Goal: Information Seeking & Learning: Learn about a topic

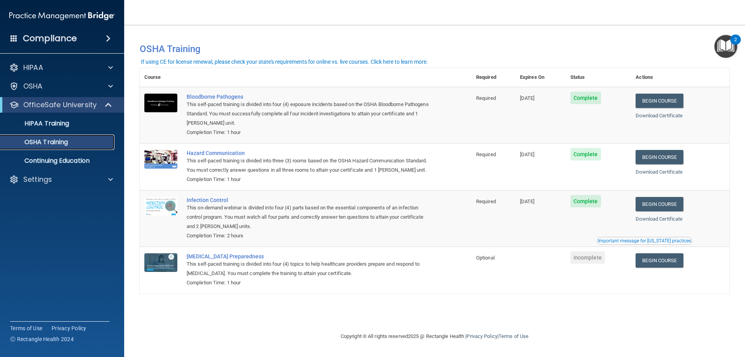
click at [67, 139] on p "OSHA Training" at bounding box center [36, 142] width 63 height 8
click at [65, 102] on p "OfficeSafe University" at bounding box center [59, 104] width 73 height 9
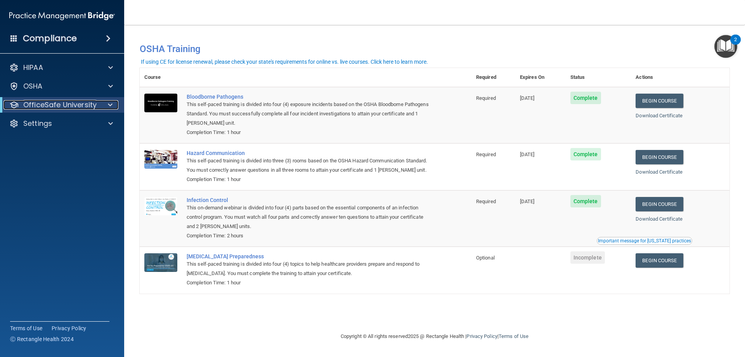
click at [65, 102] on p "OfficeSafe University" at bounding box center [59, 104] width 73 height 9
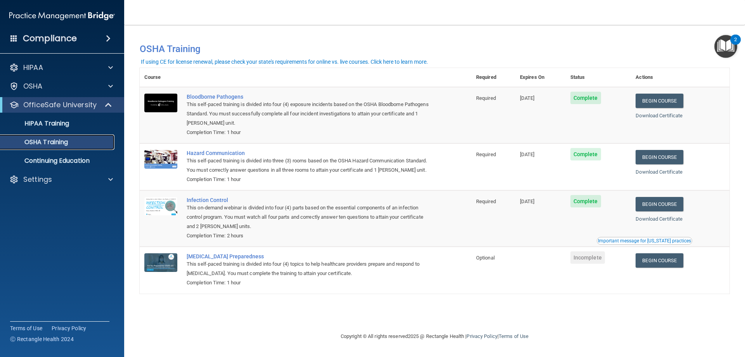
click at [55, 140] on p "OSHA Training" at bounding box center [36, 142] width 63 height 8
click at [671, 161] on link "Begin Course" at bounding box center [659, 157] width 47 height 14
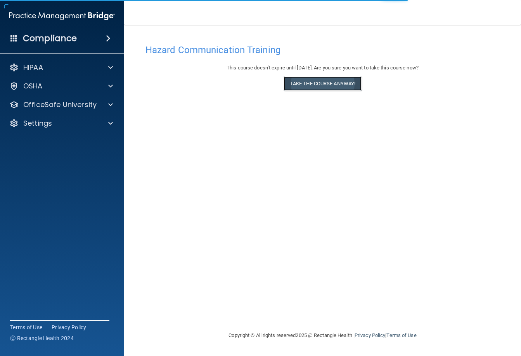
click at [327, 89] on button "Take the course anyway!" at bounding box center [323, 83] width 78 height 14
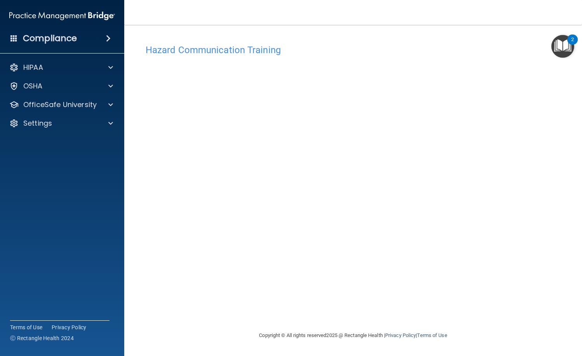
click at [62, 229] on accordion "HIPAA Documents and Policies Report an Incident Business Associates Emergency P…" at bounding box center [62, 156] width 125 height 199
click at [564, 226] on div "Hazard Communication Training This course doesn’t expire until 11/14/2025. Are …" at bounding box center [353, 185] width 426 height 291
click at [59, 240] on accordion "HIPAA Documents and Policies Report an Incident Business Associates Emergency P…" at bounding box center [62, 156] width 125 height 199
click at [56, 106] on p "OfficeSafe University" at bounding box center [59, 104] width 73 height 9
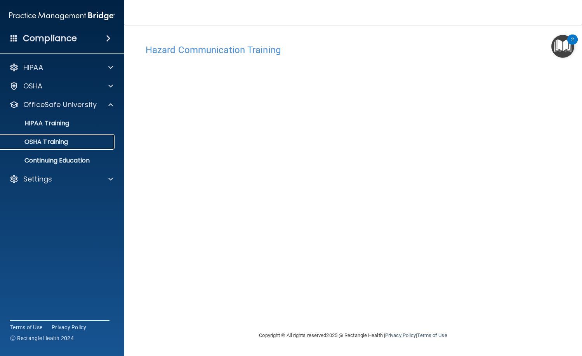
click at [52, 142] on p "OSHA Training" at bounding box center [36, 142] width 63 height 8
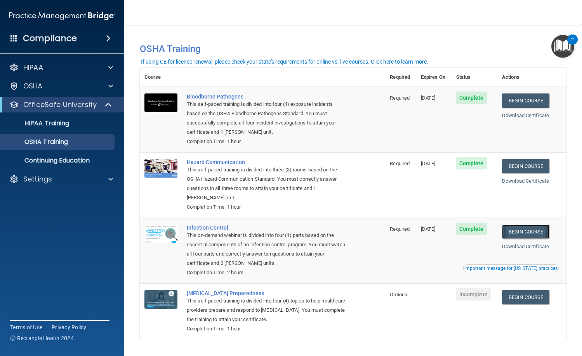
click at [518, 237] on link "Begin Course" at bounding box center [525, 232] width 47 height 14
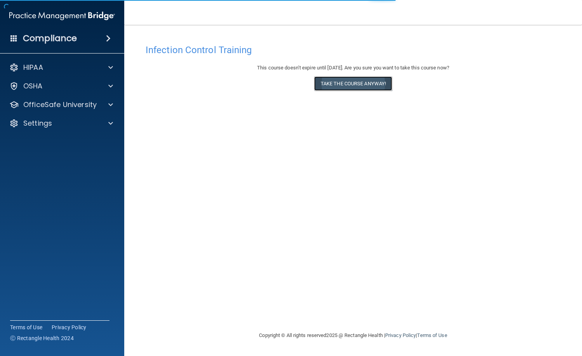
click at [390, 85] on button "Take the course anyway!" at bounding box center [353, 83] width 78 height 14
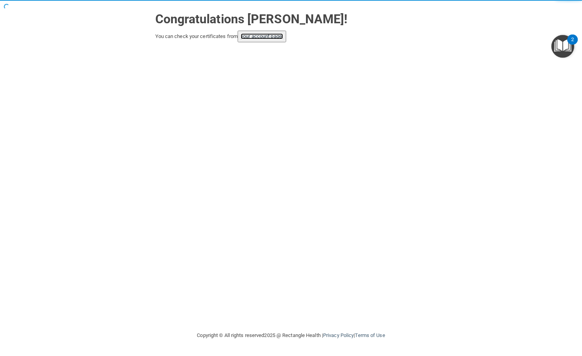
click at [270, 36] on link "your account page!" at bounding box center [262, 36] width 42 height 6
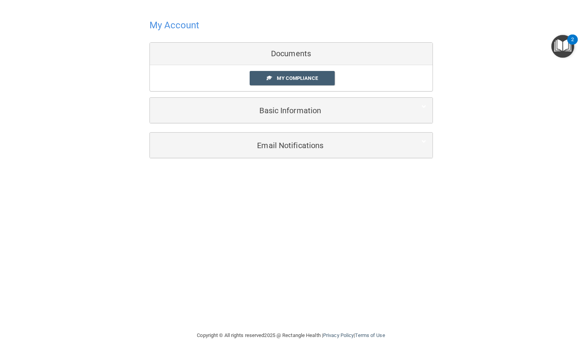
click at [158, 28] on h4 "My Account" at bounding box center [174, 25] width 50 height 10
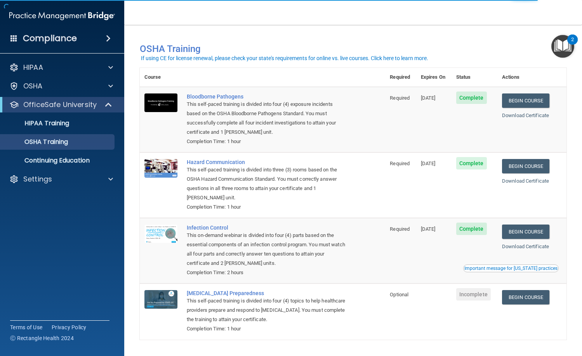
scroll to position [26, 0]
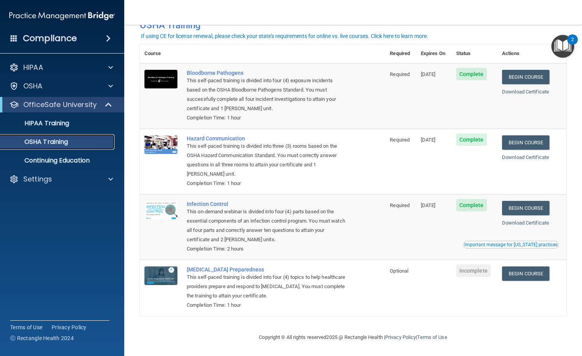
click at [38, 141] on p "OSHA Training" at bounding box center [36, 142] width 63 height 8
